Goal: Task Accomplishment & Management: Complete application form

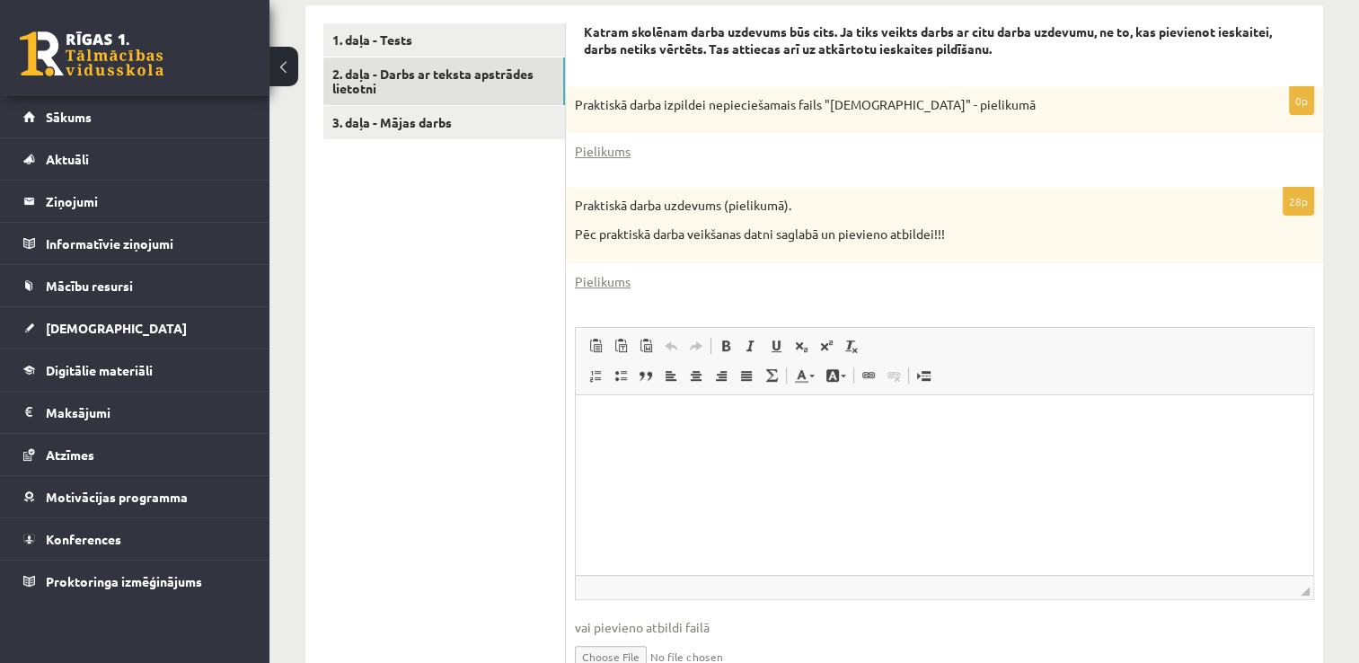
click at [667, 402] on html at bounding box center [945, 421] width 738 height 55
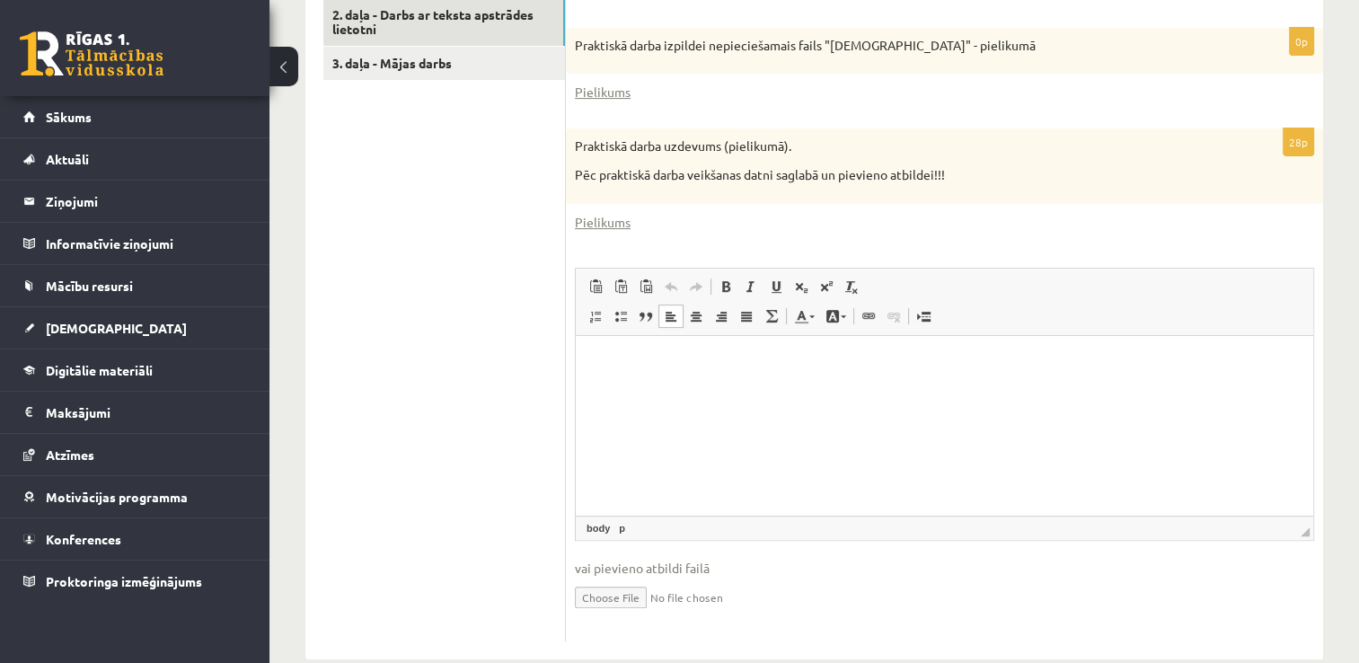
scroll to position [662, 0]
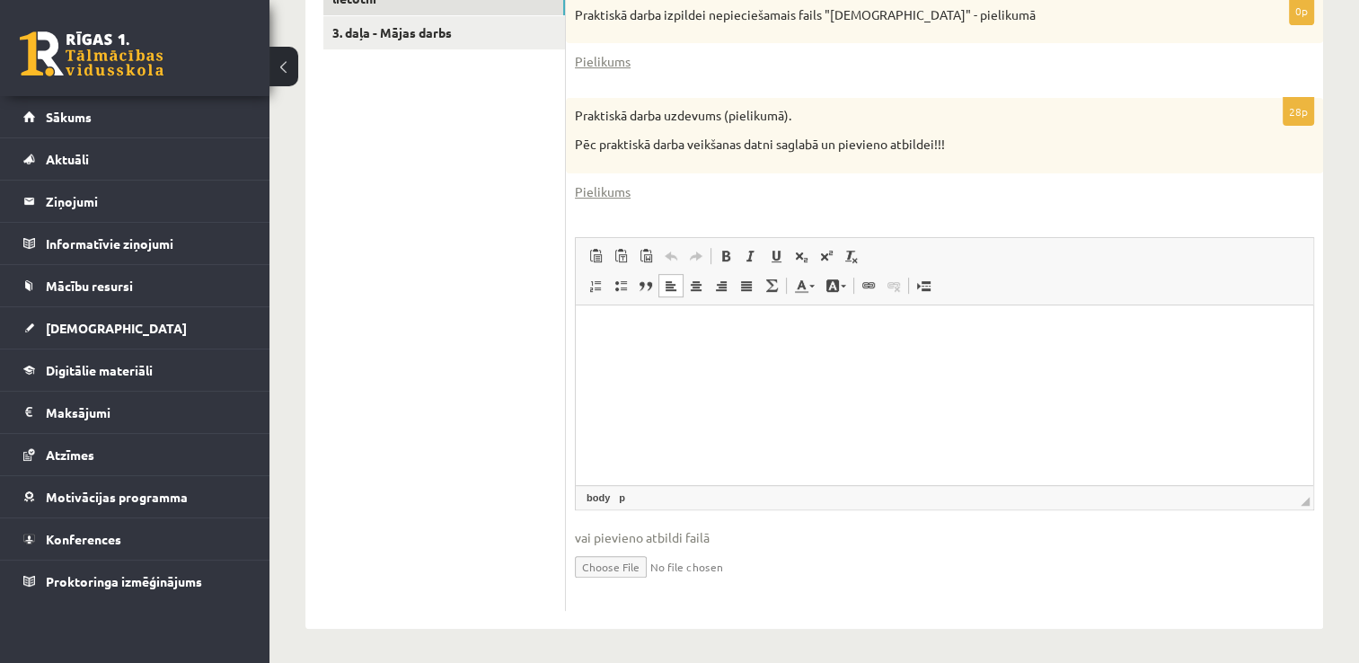
click at [615, 570] on input "file" at bounding box center [944, 565] width 739 height 37
type input "**********"
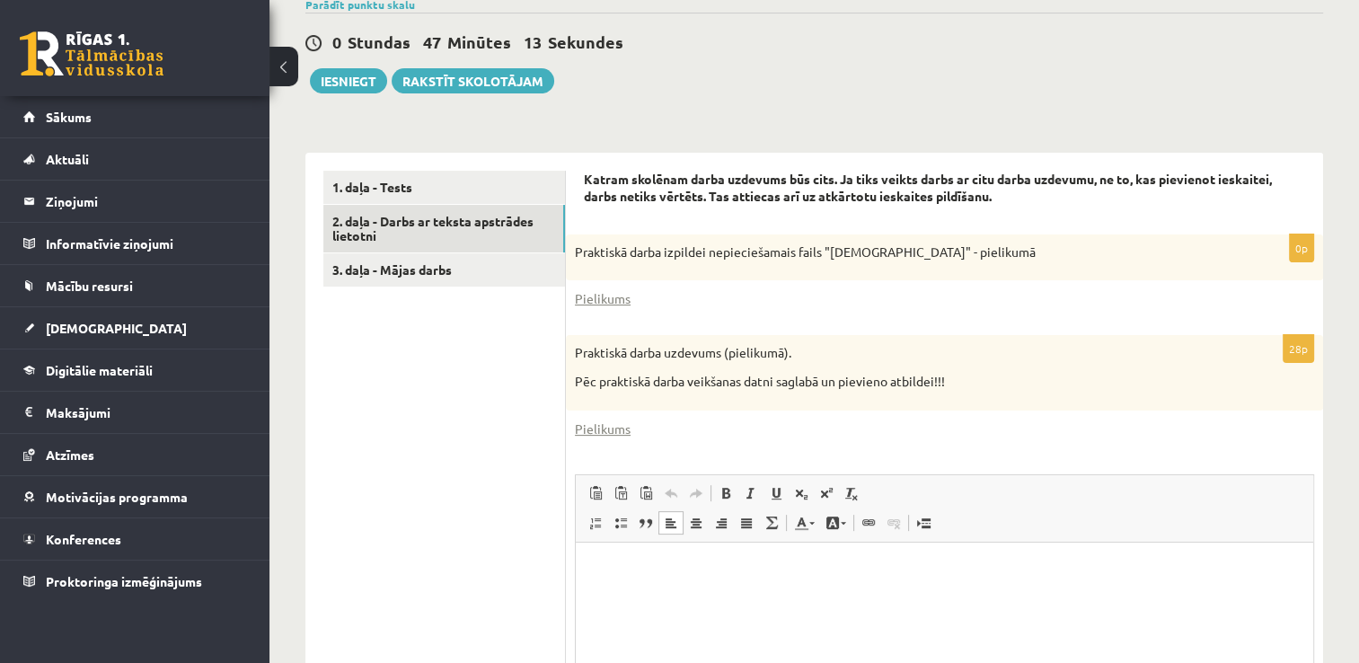
scroll to position [303, 0]
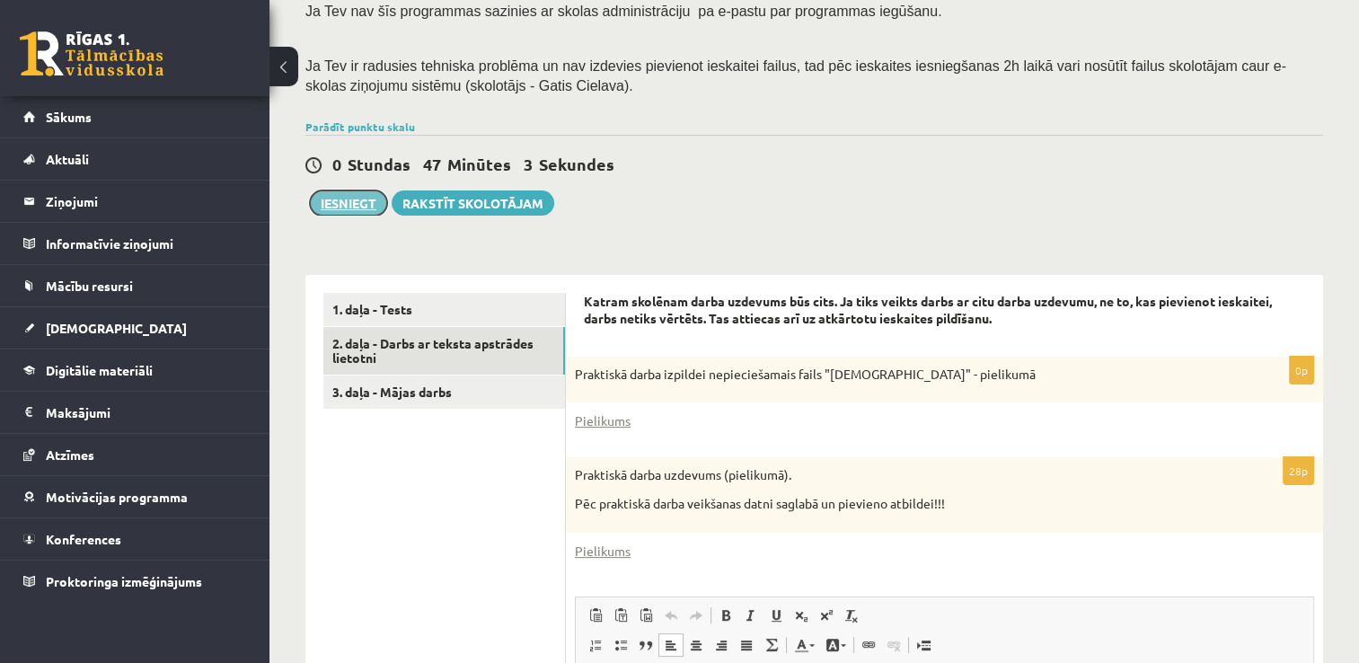
click at [345, 198] on button "Iesniegt" at bounding box center [348, 202] width 77 height 25
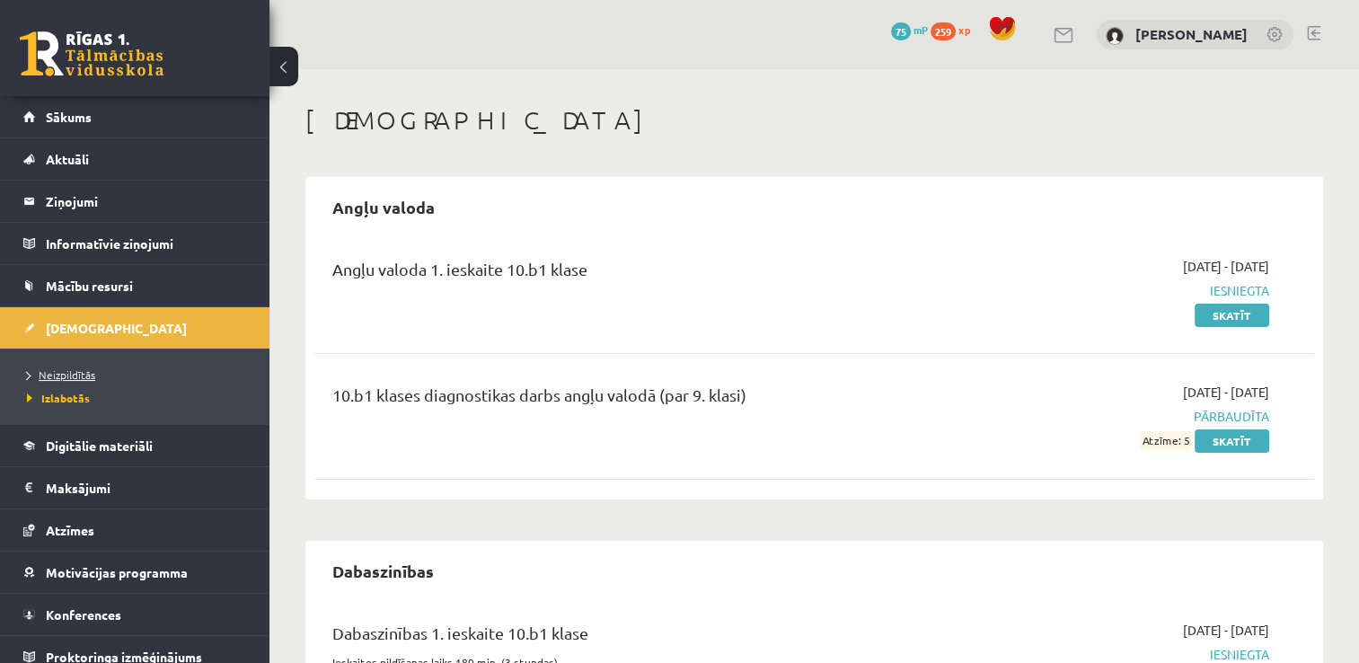
click at [62, 376] on span "Neizpildītās" at bounding box center [61, 374] width 68 height 14
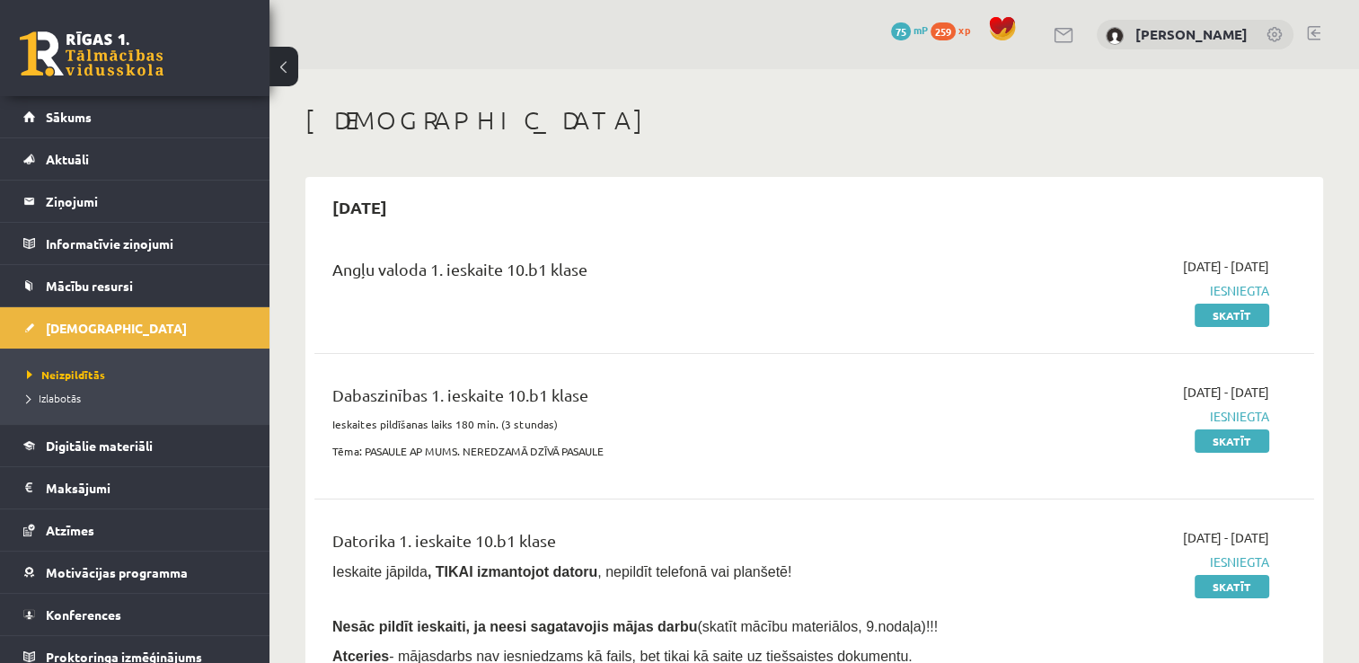
click at [956, 31] on span "259" at bounding box center [943, 31] width 25 height 18
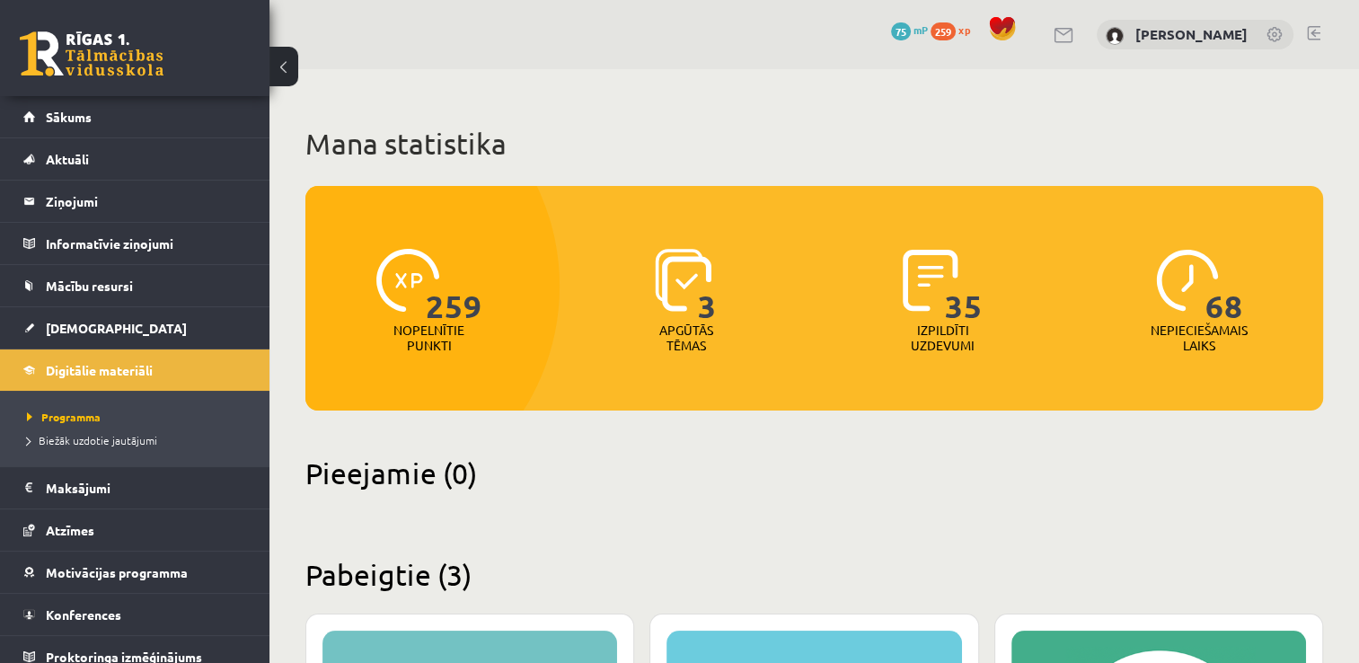
click at [1216, 305] on span "68" at bounding box center [1225, 286] width 38 height 74
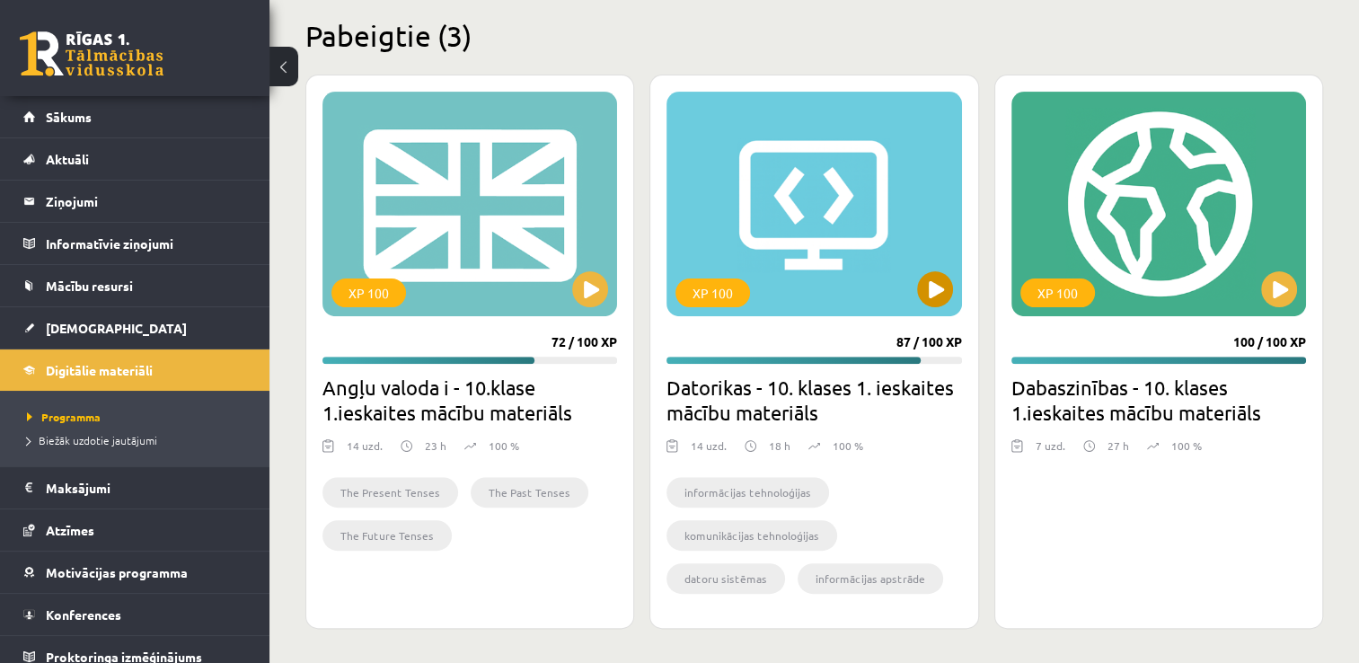
scroll to position [540, 0]
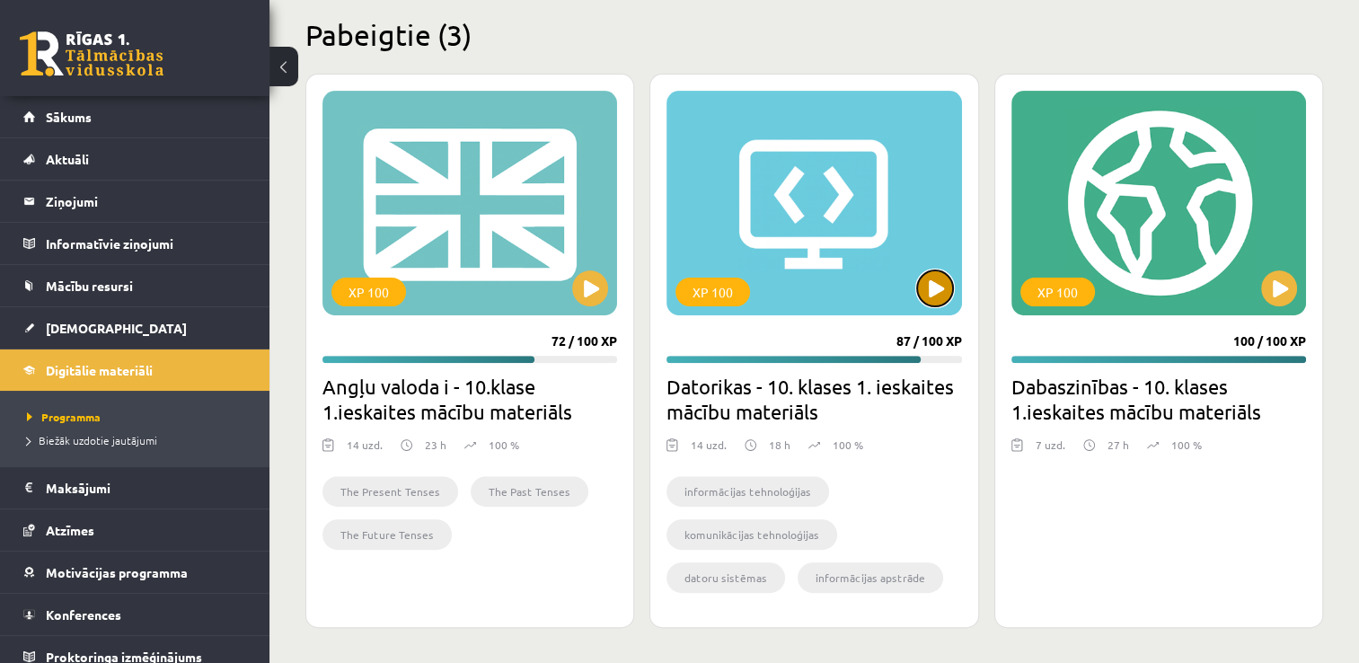
click at [947, 286] on button at bounding box center [935, 288] width 36 height 36
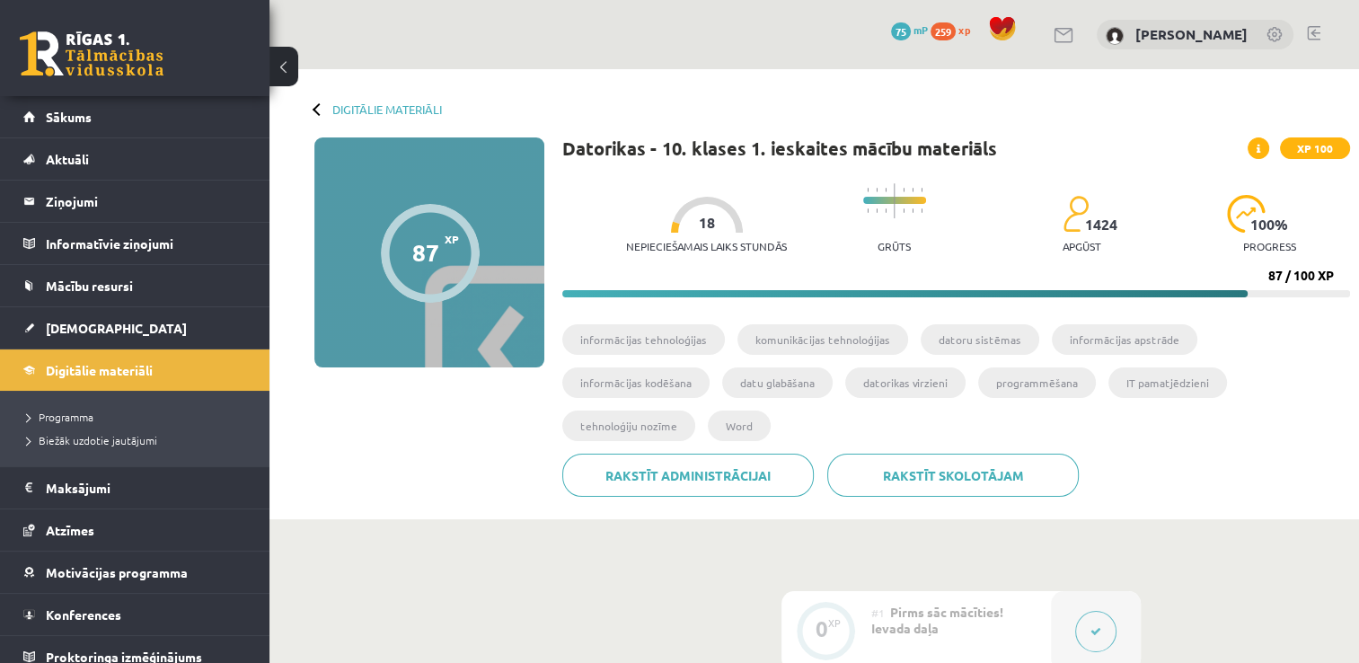
click at [699, 223] on span "18" at bounding box center [707, 223] width 16 height 16
click at [690, 235] on div "Nepieciešamais laiks stundās 18" at bounding box center [706, 230] width 161 height 66
click at [100, 286] on span "Mācību resursi" at bounding box center [89, 286] width 87 height 16
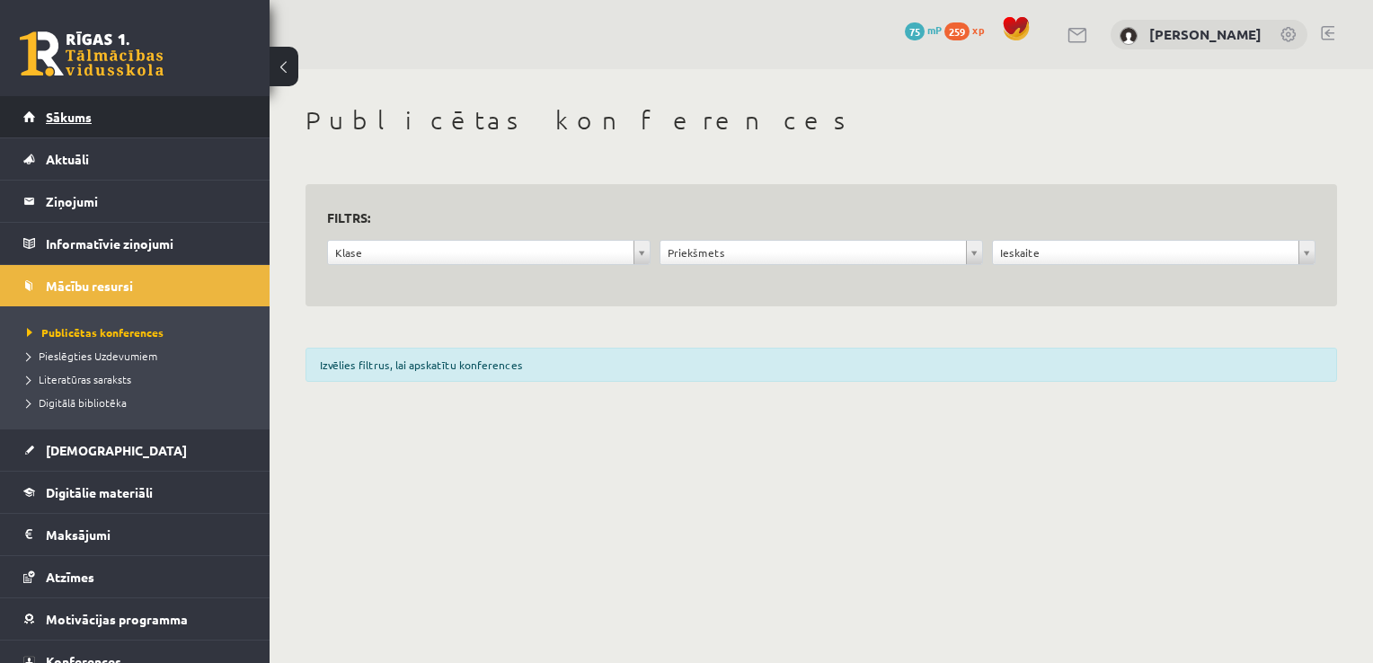
click at [78, 124] on link "Sākums" at bounding box center [135, 116] width 224 height 41
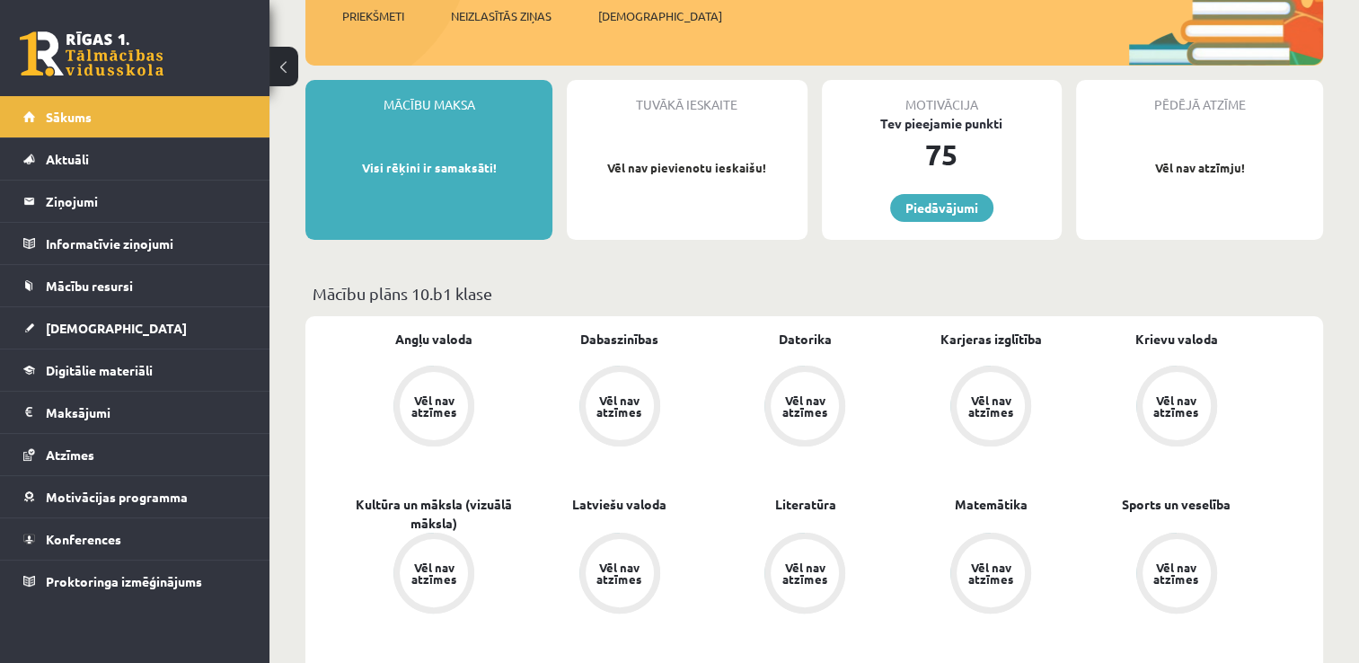
scroll to position [270, 0]
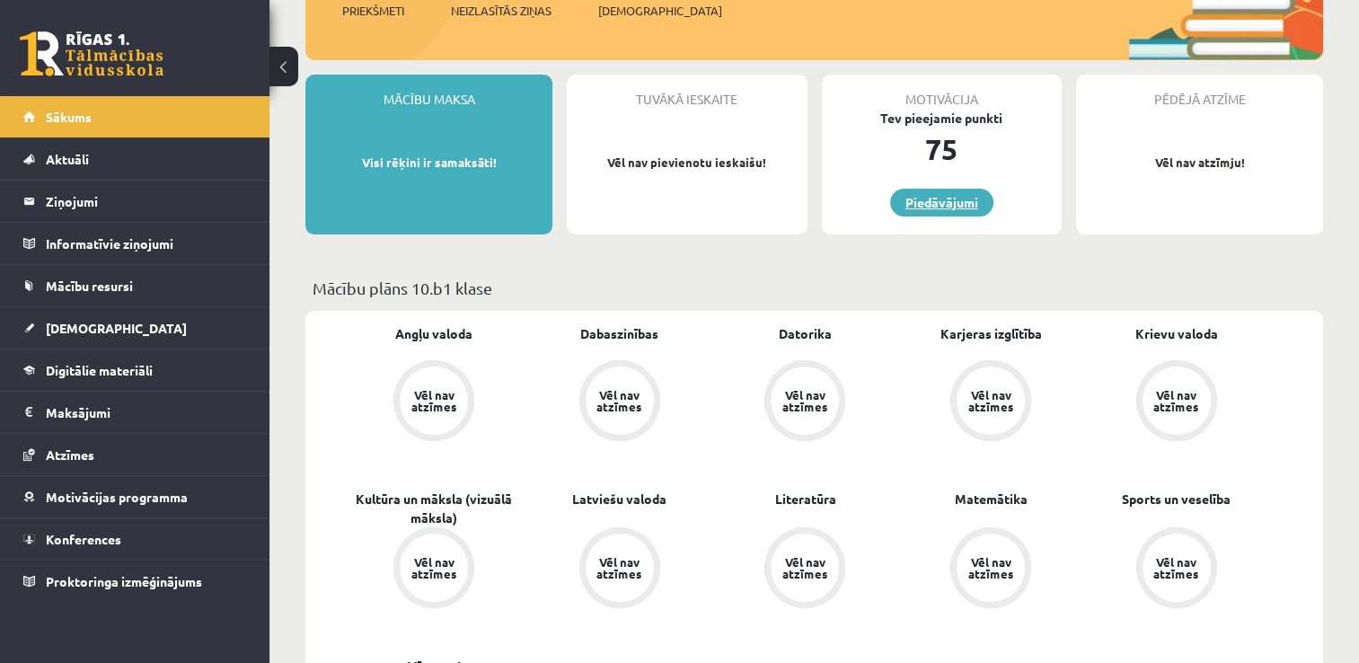
click at [934, 197] on link "Piedāvājumi" at bounding box center [941, 203] width 103 height 28
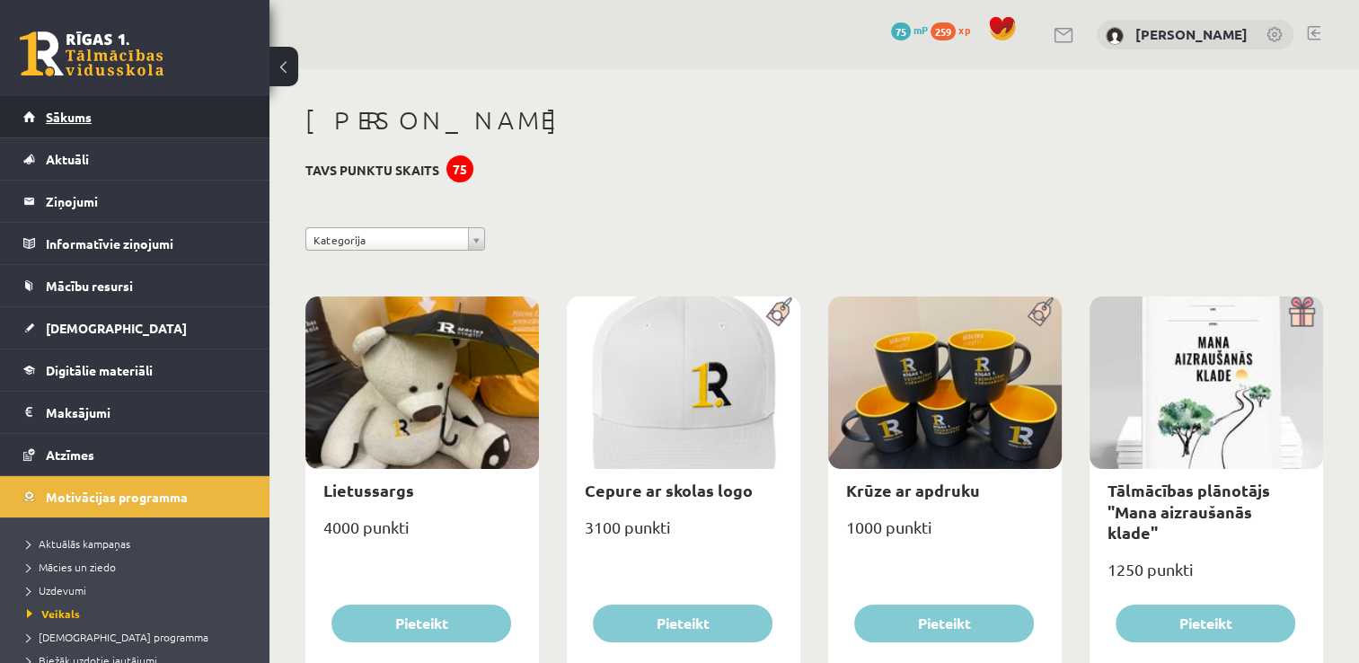
click at [65, 120] on span "Sākums" at bounding box center [69, 117] width 46 height 16
